Goal: Transaction & Acquisition: Subscribe to service/newsletter

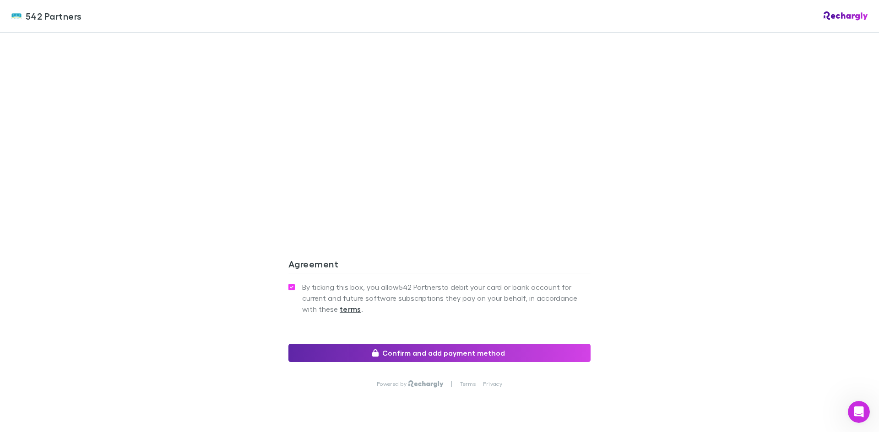
scroll to position [805, 0]
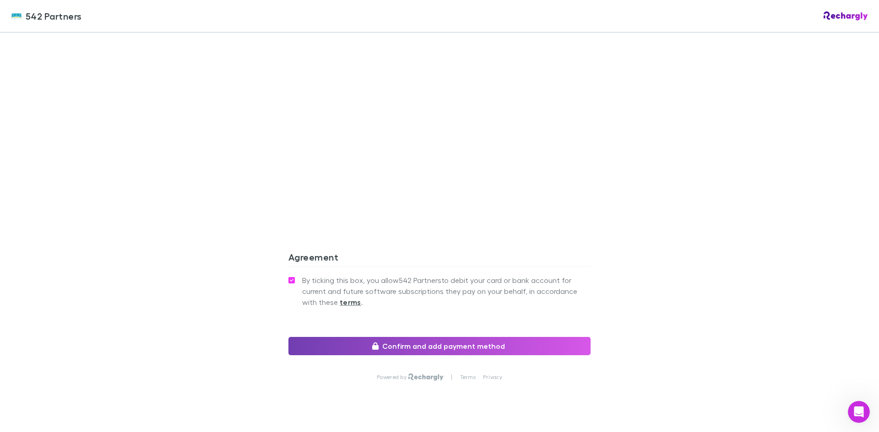
click at [467, 337] on button "Confirm and add payment method" at bounding box center [439, 346] width 302 height 18
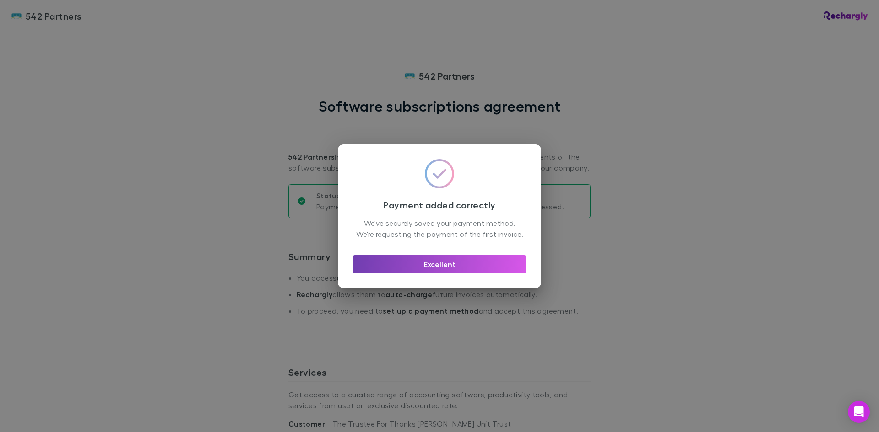
click at [431, 267] on button "Excellent" at bounding box center [439, 264] width 174 height 18
